Goal: Information Seeking & Learning: Learn about a topic

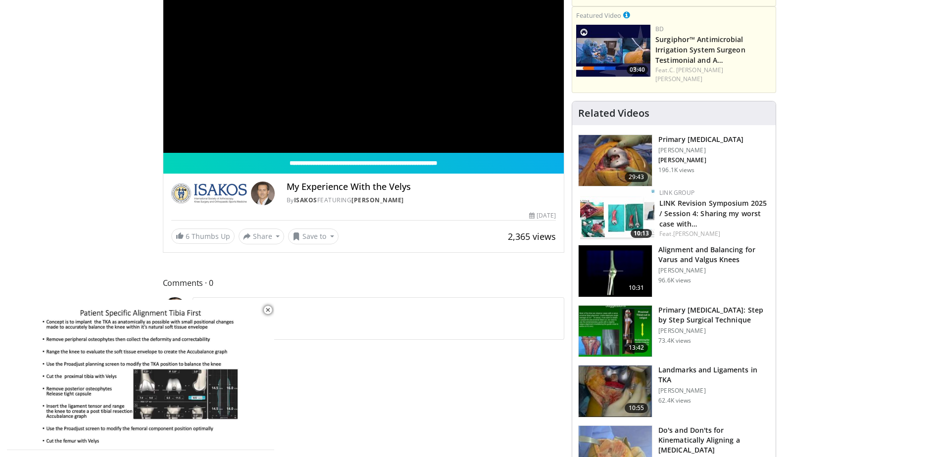
scroll to position [149, 0]
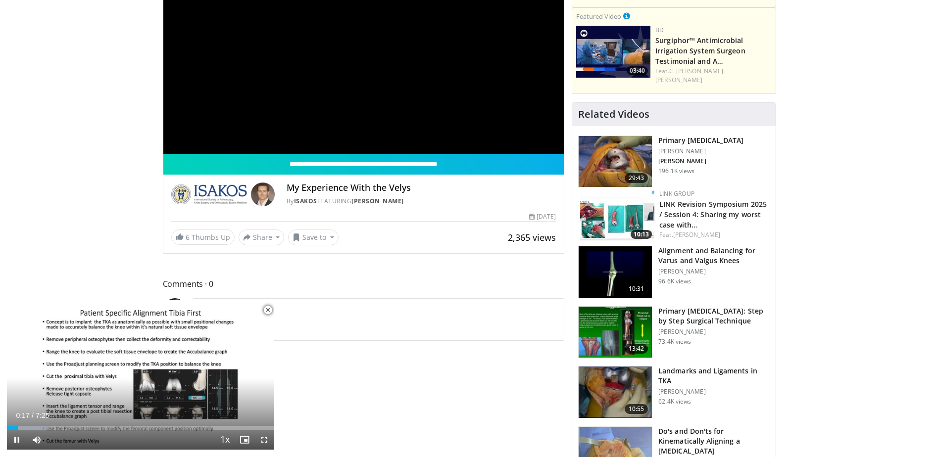
click at [270, 310] on span "Video Player" at bounding box center [268, 310] width 20 height 20
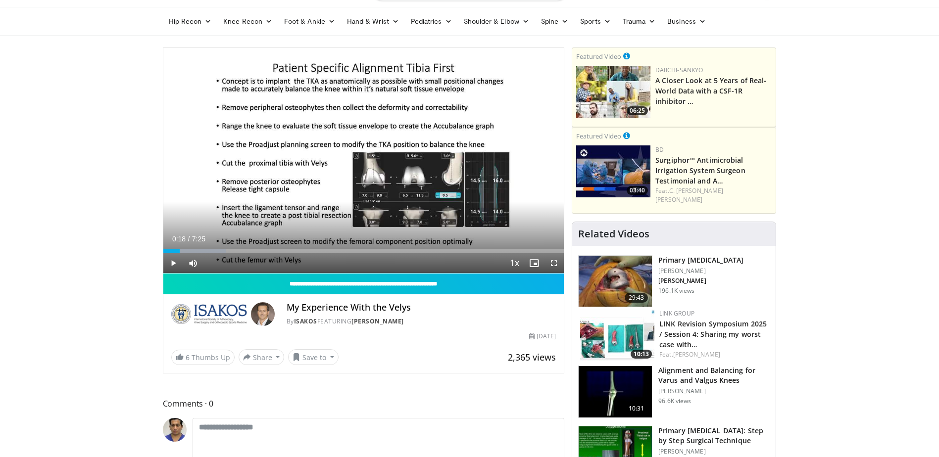
scroll to position [0, 0]
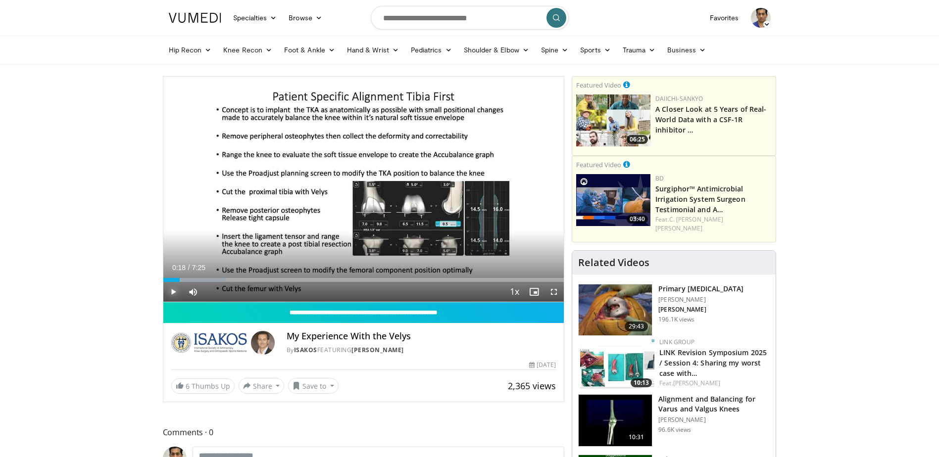
click at [174, 289] on span "Video Player" at bounding box center [173, 292] width 20 height 20
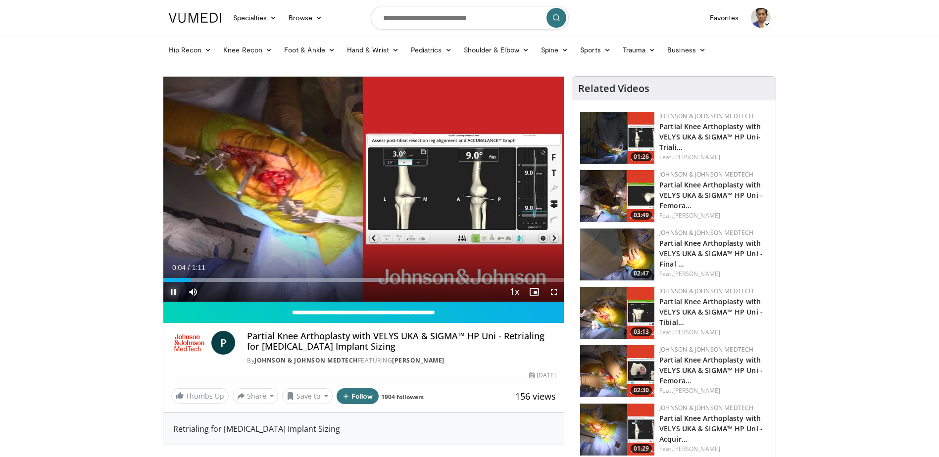
click at [174, 293] on span "Video Player" at bounding box center [173, 292] width 20 height 20
click at [175, 291] on span "Video Player" at bounding box center [173, 292] width 20 height 20
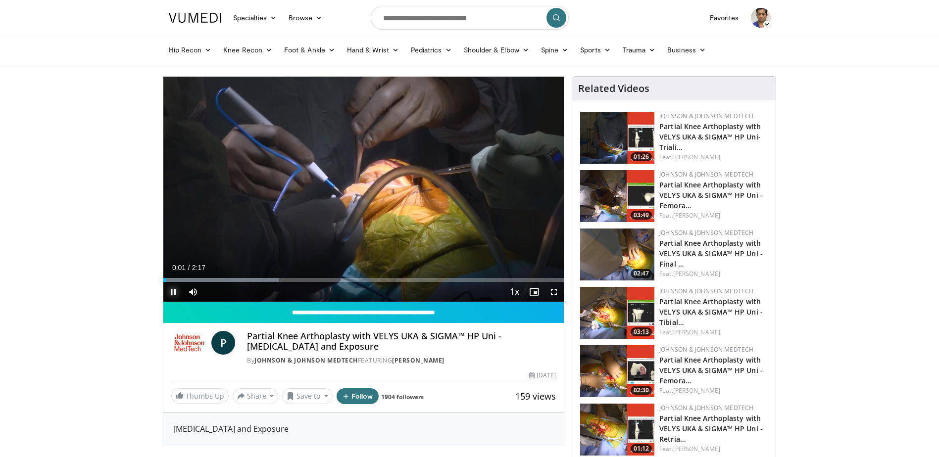
click at [175, 288] on span "Video Player" at bounding box center [173, 292] width 20 height 20
